Goal: Answer question/provide support: Share knowledge or assist other users

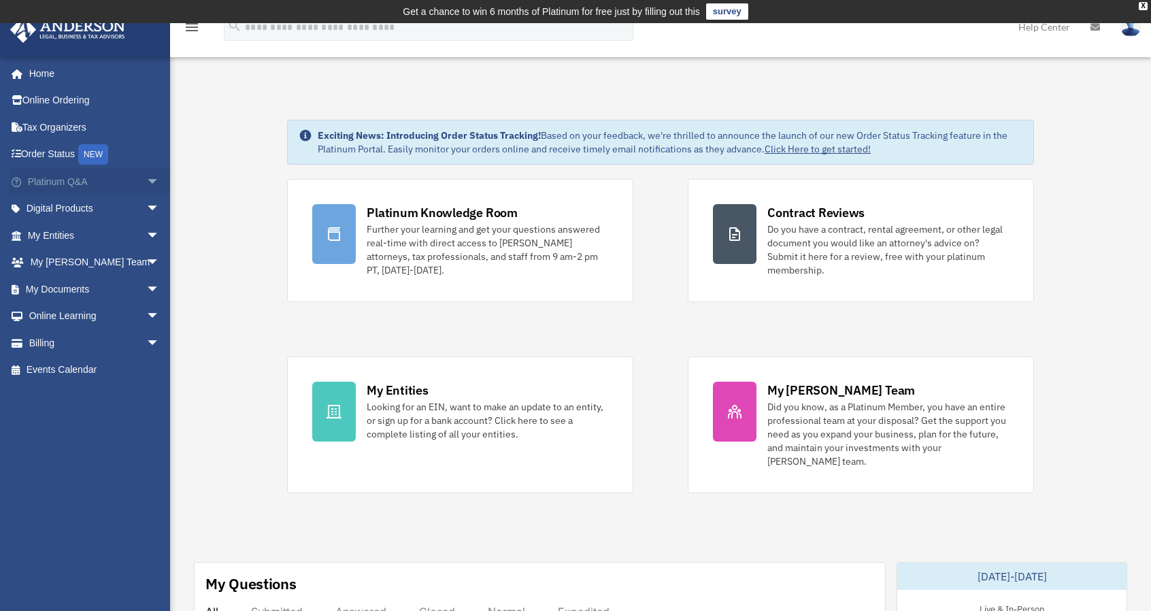
click at [67, 176] on link "Platinum Q&A arrow_drop_down" at bounding box center [95, 181] width 171 height 27
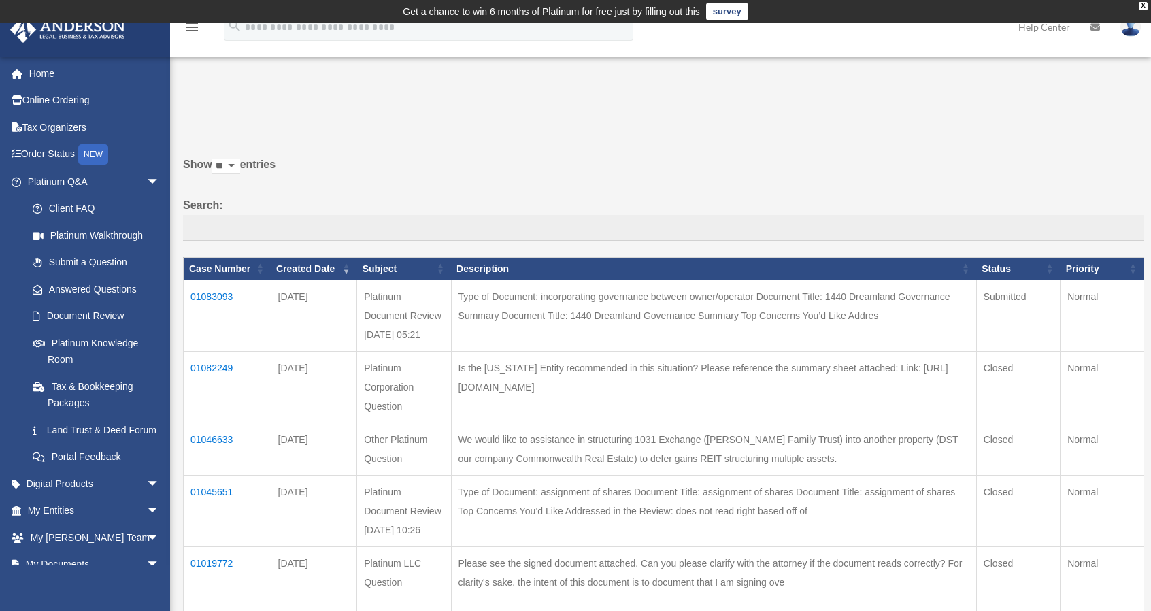
click at [213, 314] on td "01083093" at bounding box center [228, 315] width 88 height 71
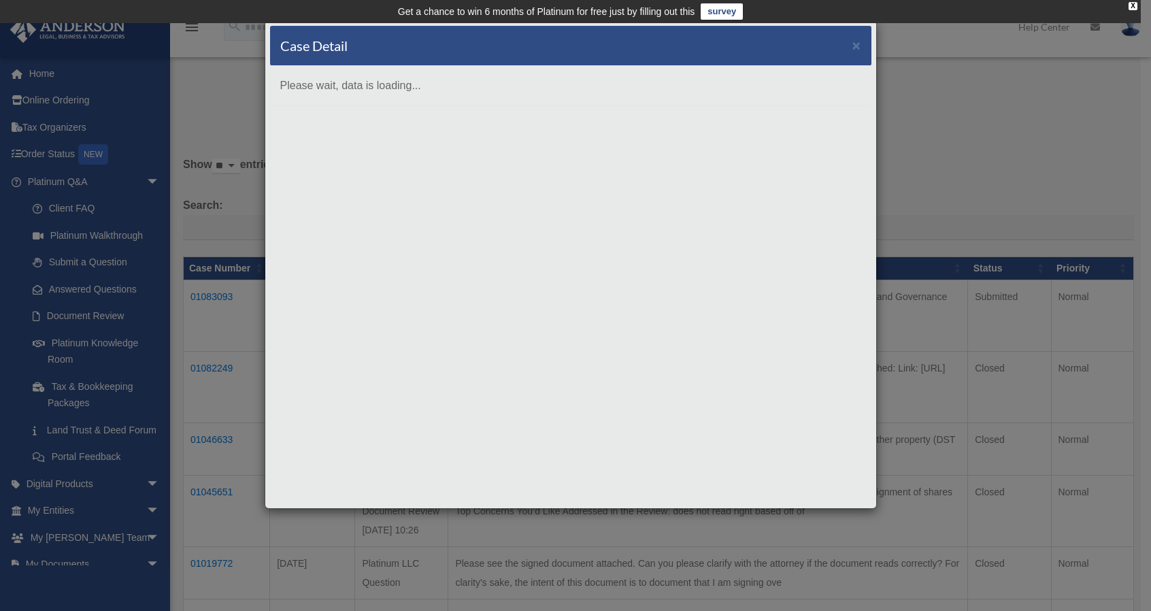
click at [213, 314] on div "Case Detail × Please wait, data is loading..." at bounding box center [575, 305] width 1151 height 611
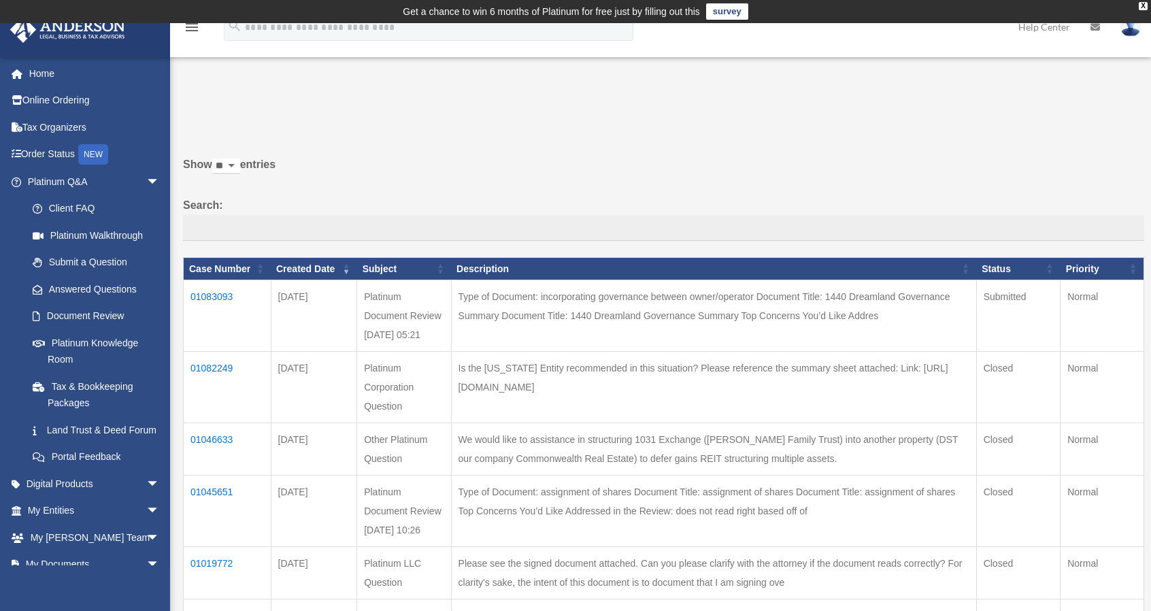
click at [214, 312] on td "01083093" at bounding box center [228, 315] width 88 height 71
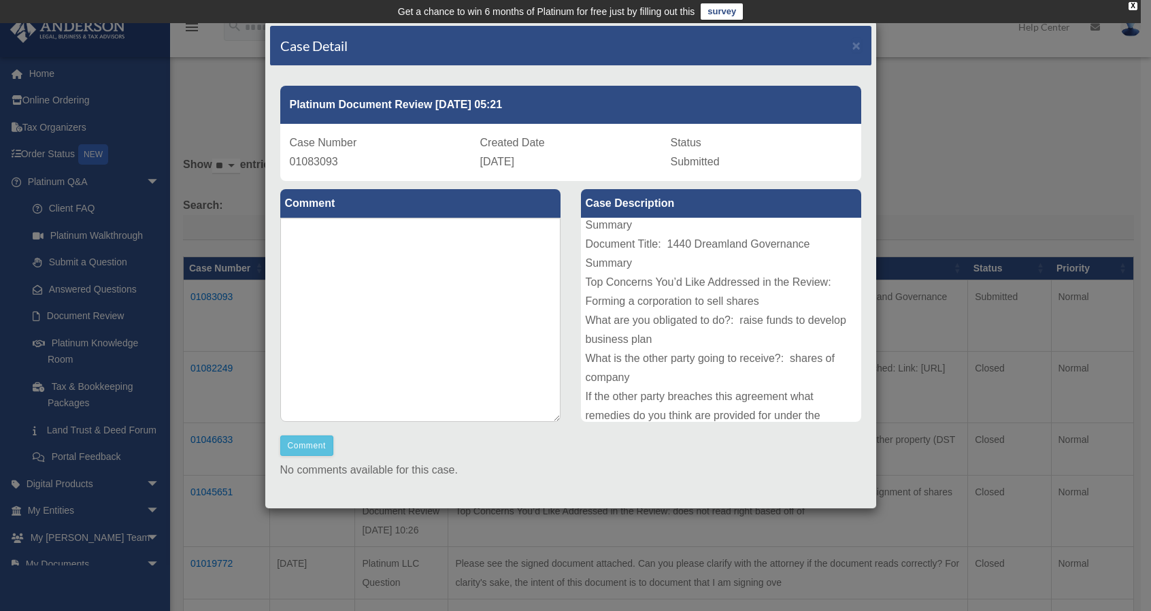
scroll to position [282, 0]
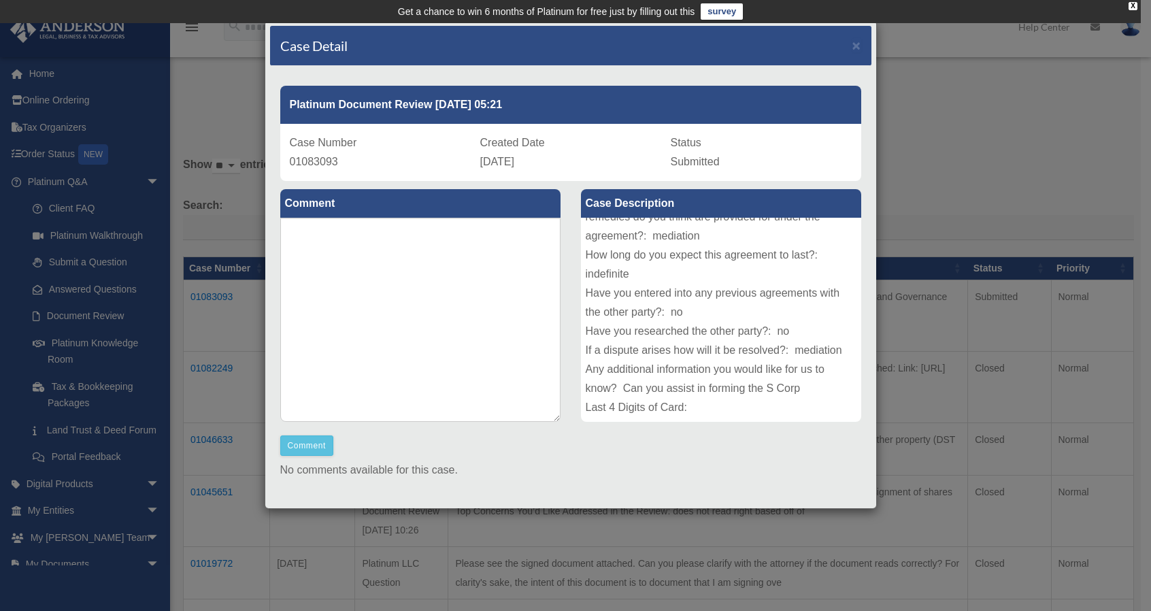
click at [838, 44] on div "Case Detail ×" at bounding box center [571, 46] width 602 height 40
click at [851, 48] on div "Case Detail ×" at bounding box center [571, 46] width 602 height 40
click at [851, 46] on div "Case Detail ×" at bounding box center [571, 46] width 602 height 40
click at [853, 44] on span "×" at bounding box center [857, 45] width 9 height 16
